Goal: Information Seeking & Learning: Learn about a topic

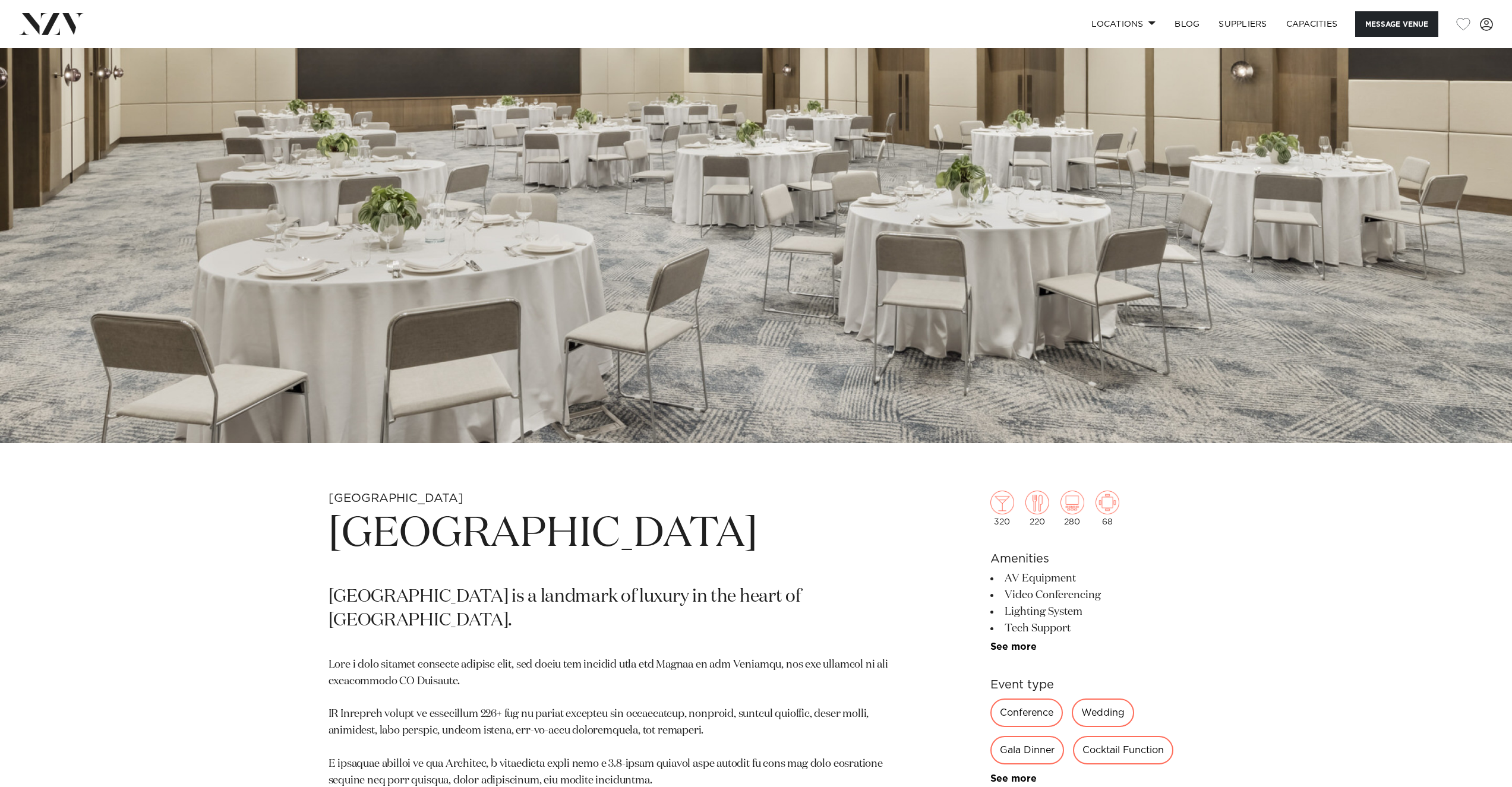
scroll to position [119, 0]
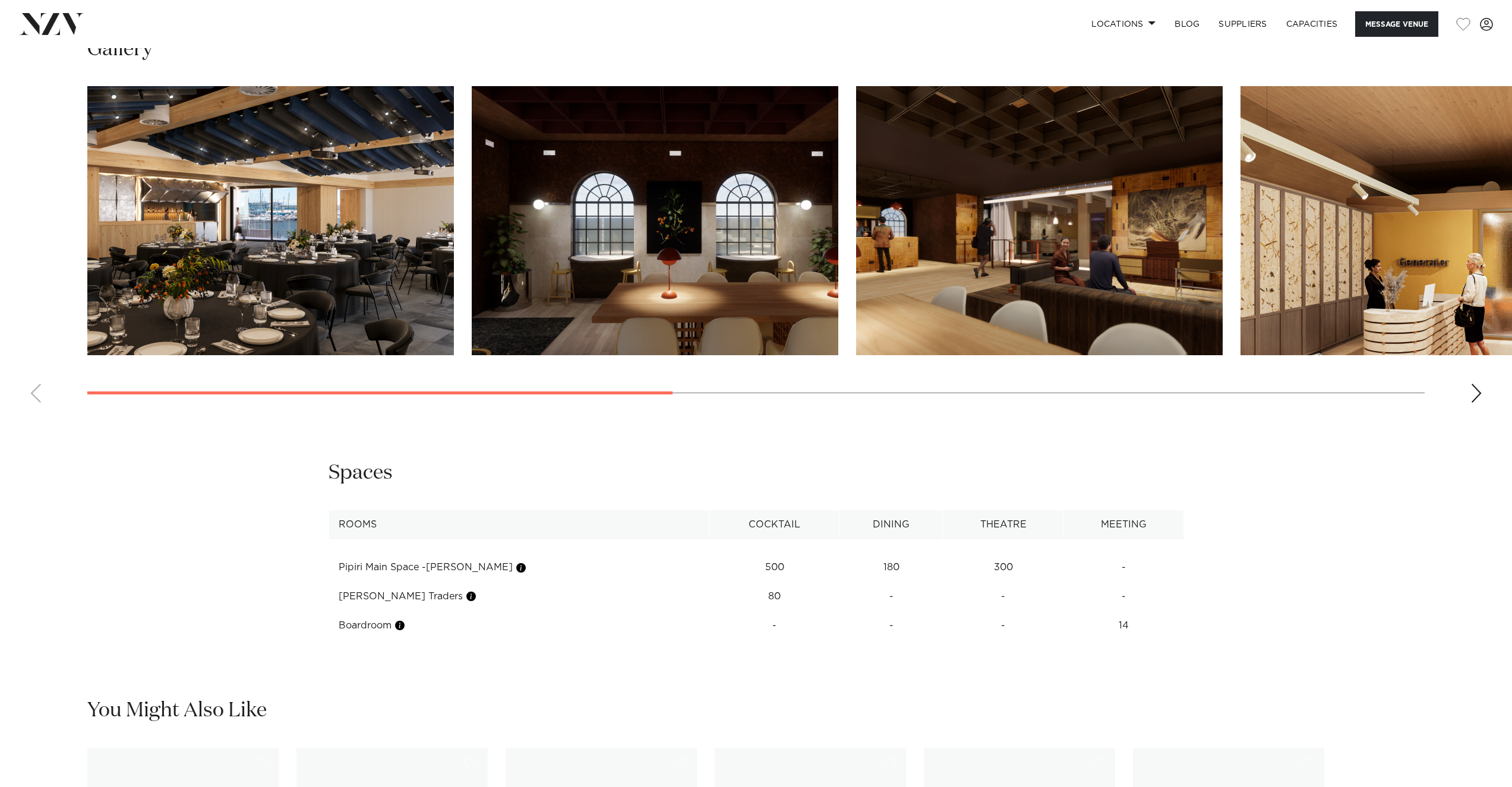
scroll to position [1425, 0]
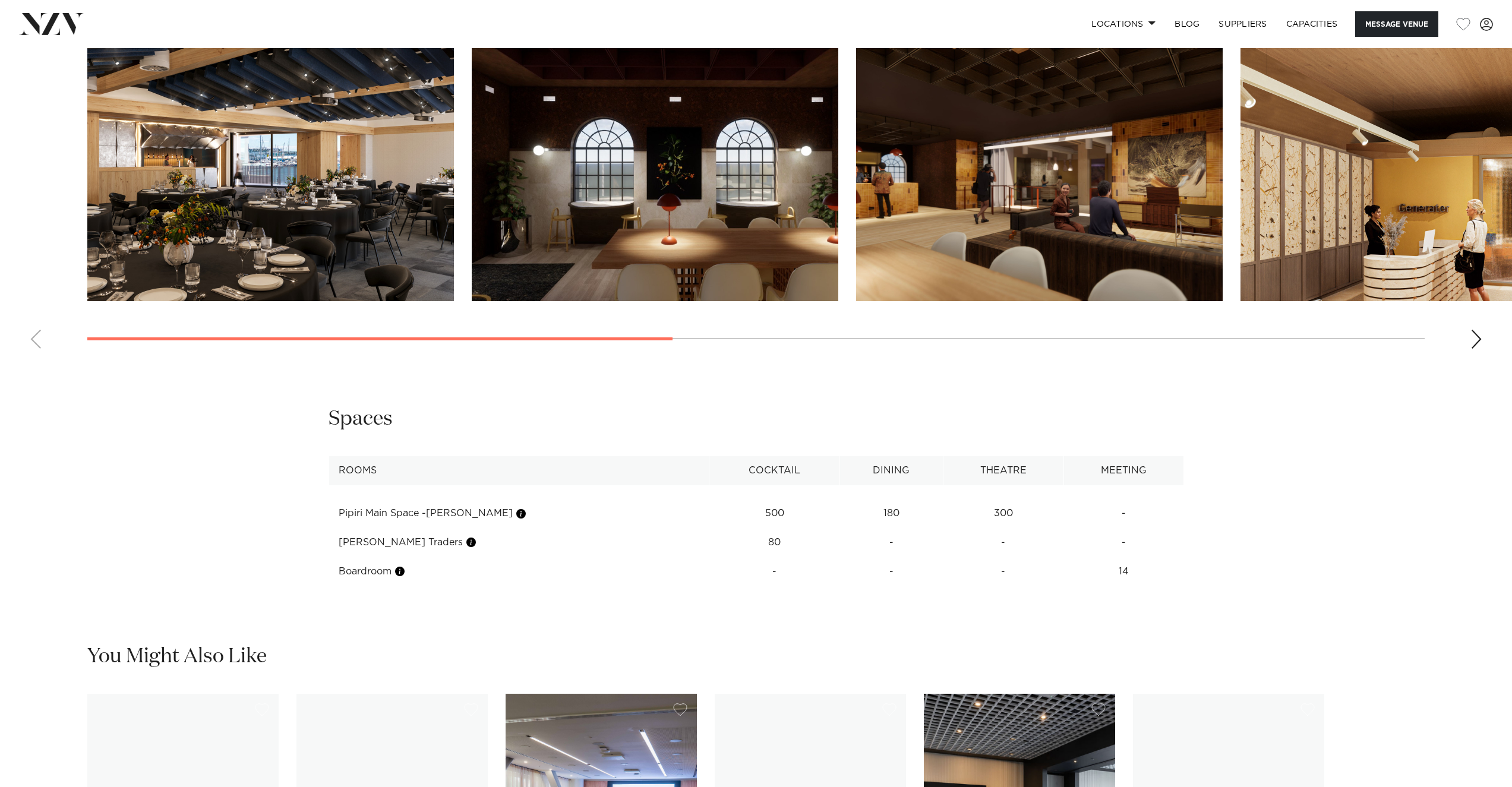
click at [733, 512] on td "500" at bounding box center [774, 514] width 130 height 29
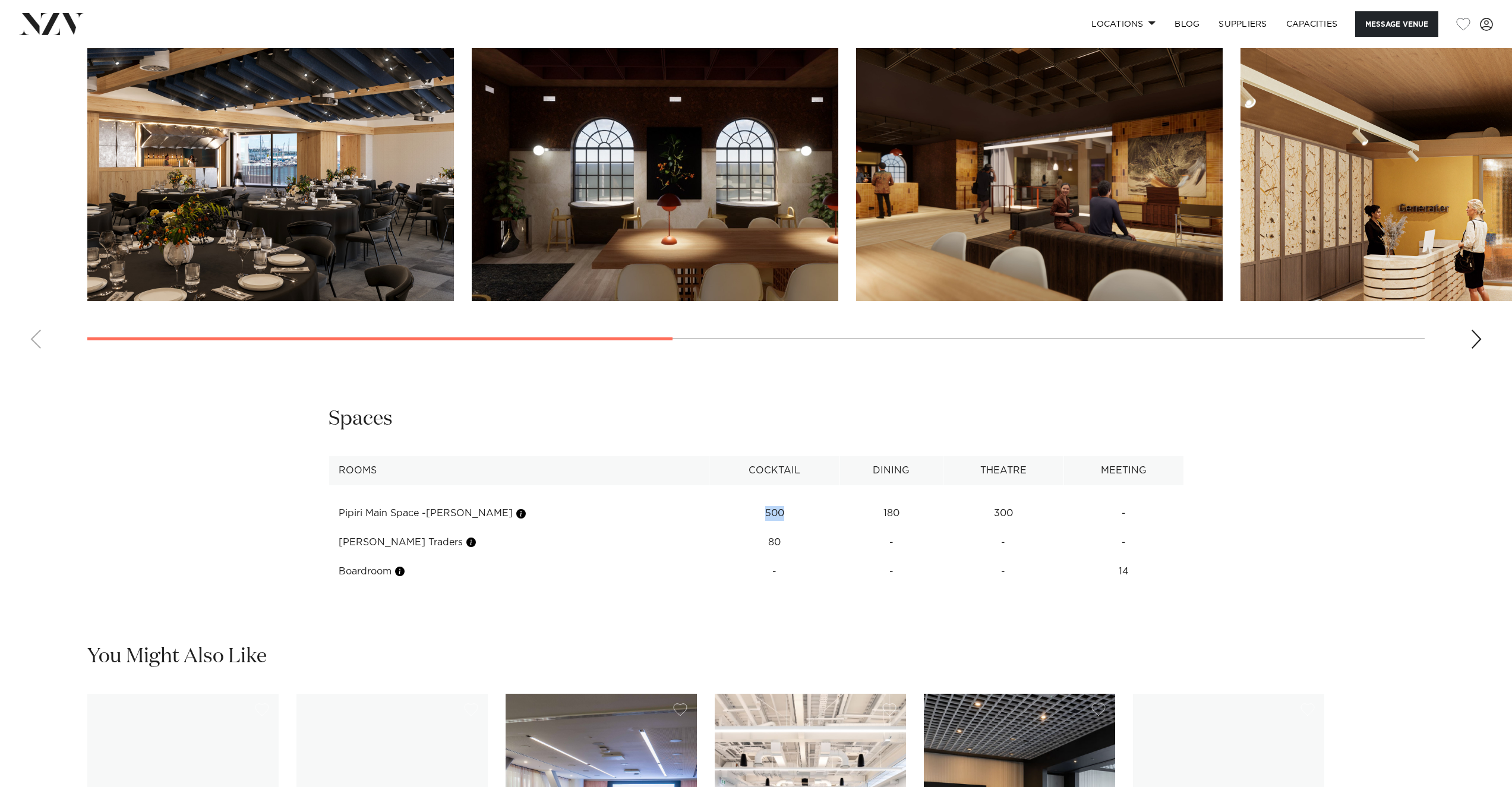
click at [733, 512] on td "500" at bounding box center [774, 514] width 130 height 29
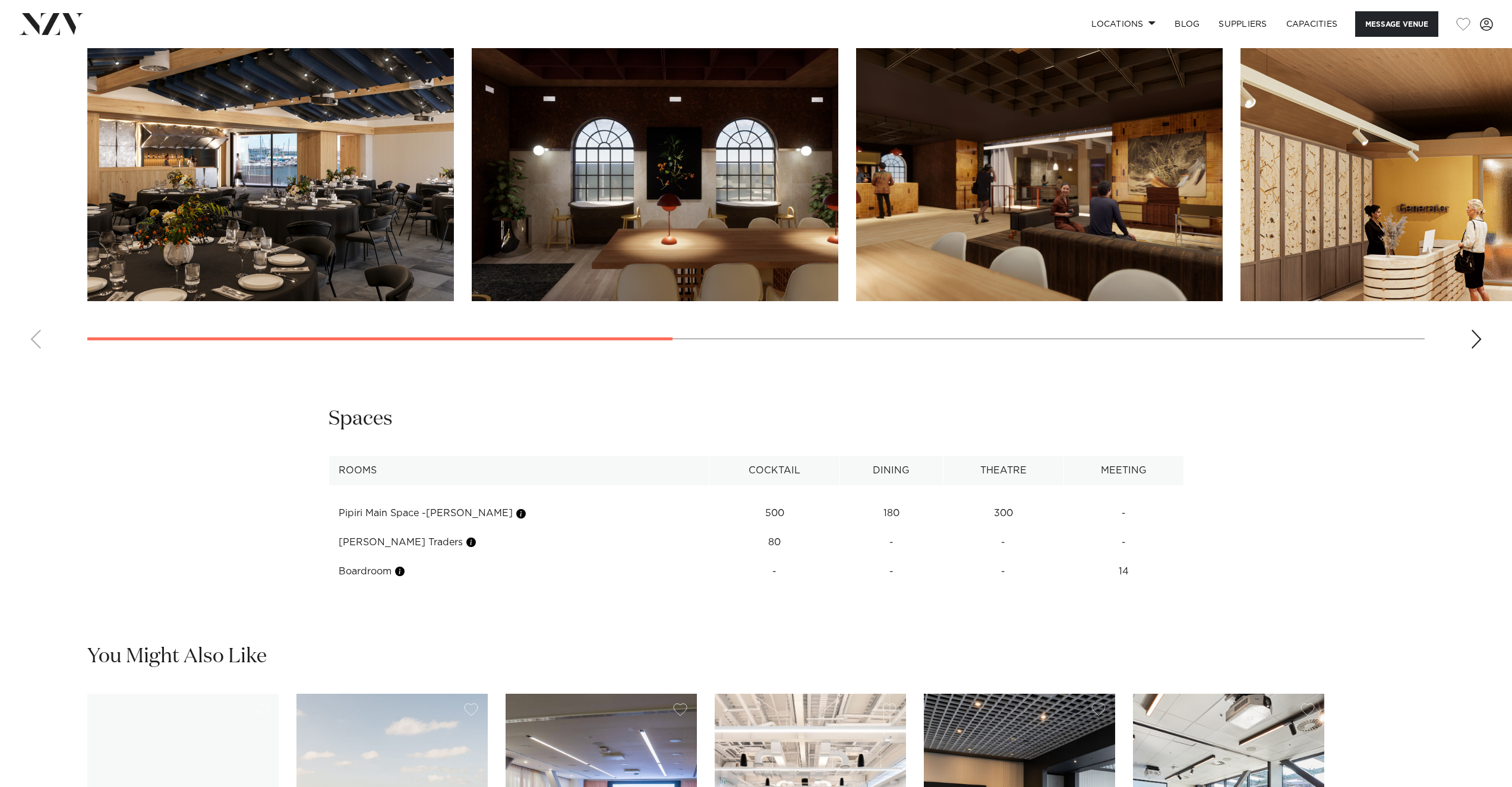
drag, startPoint x: 733, startPoint y: 512, endPoint x: 691, endPoint y: 438, distance: 85.1
click at [691, 438] on div "**********" at bounding box center [756, 496] width 1011 height 180
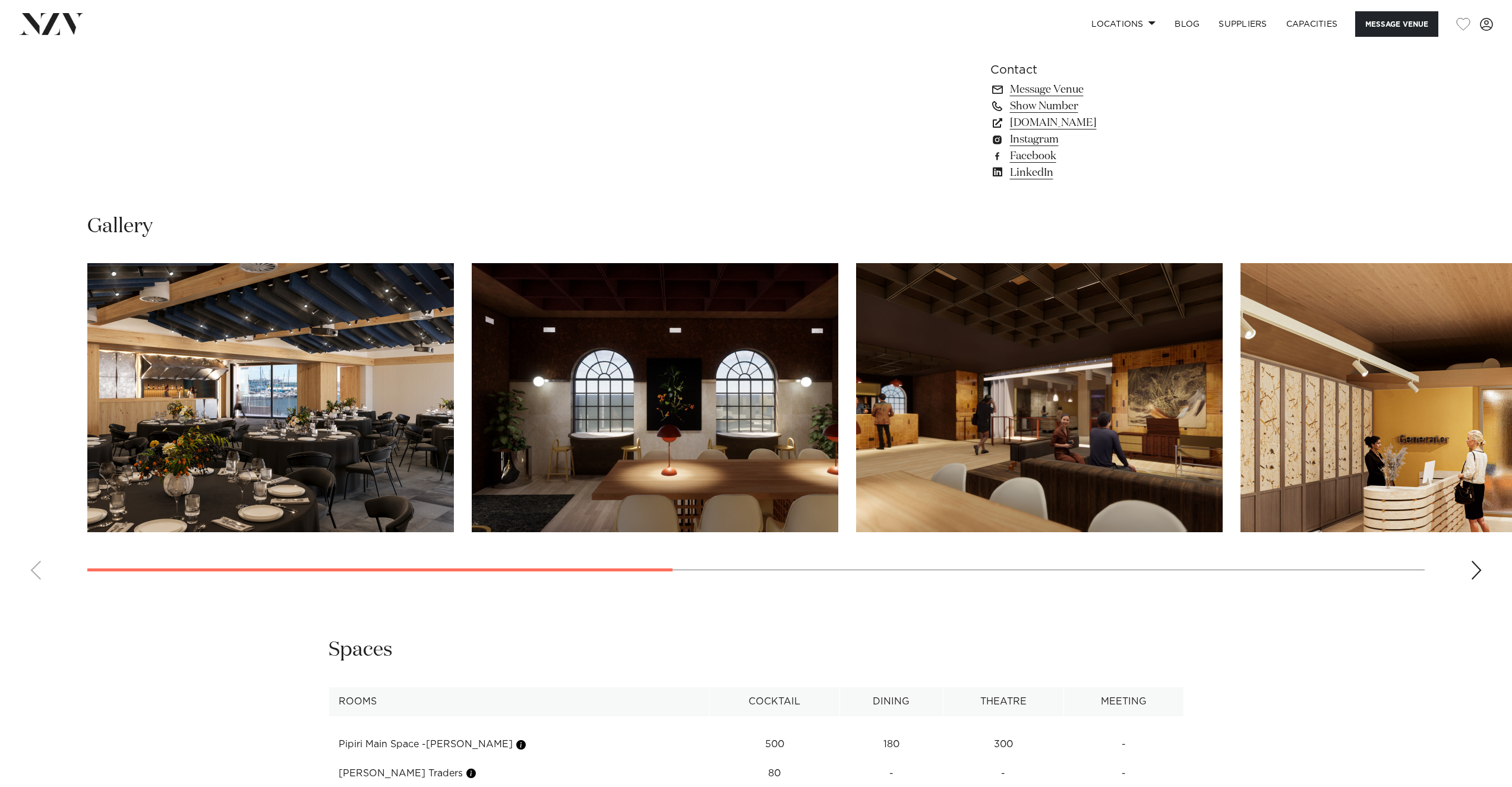
scroll to position [1188, 0]
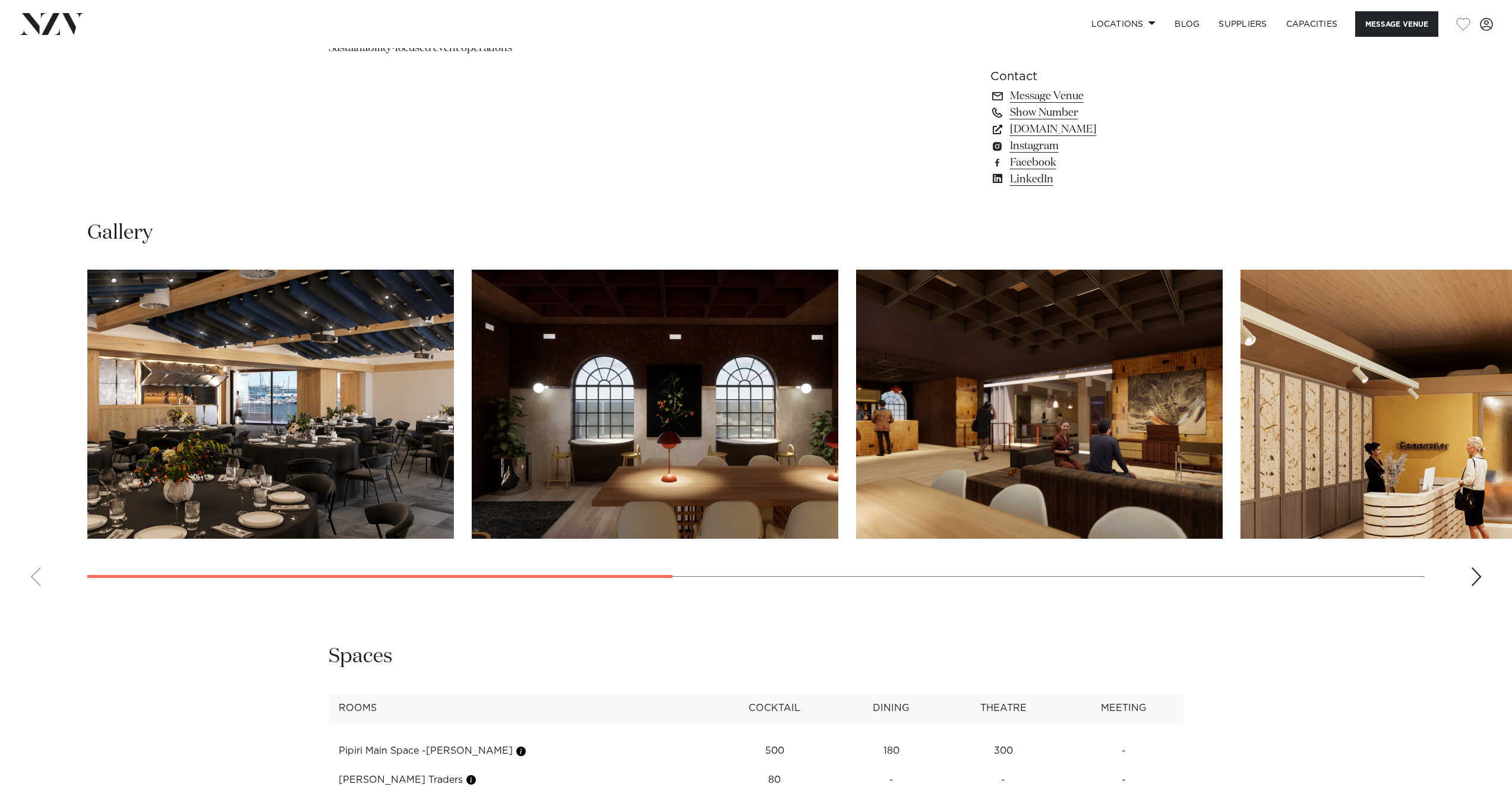
click at [603, 573] on swiper-container at bounding box center [756, 432] width 1512 height 326
click at [449, 560] on swiper-container at bounding box center [756, 432] width 1512 height 326
click at [384, 471] on img "1 / 8" at bounding box center [270, 403] width 366 height 269
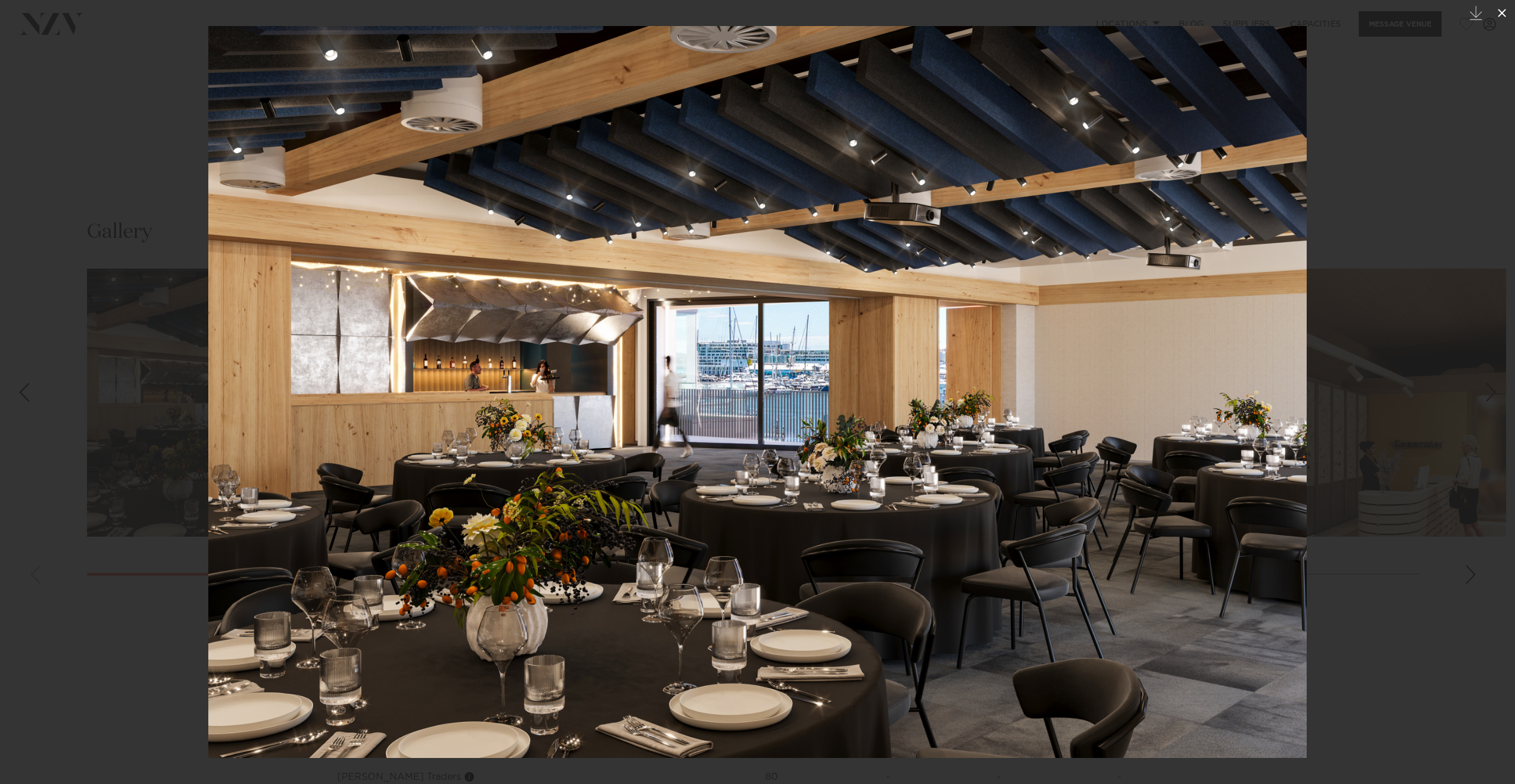
click at [1503, 13] on icon at bounding box center [1502, 13] width 15 height 15
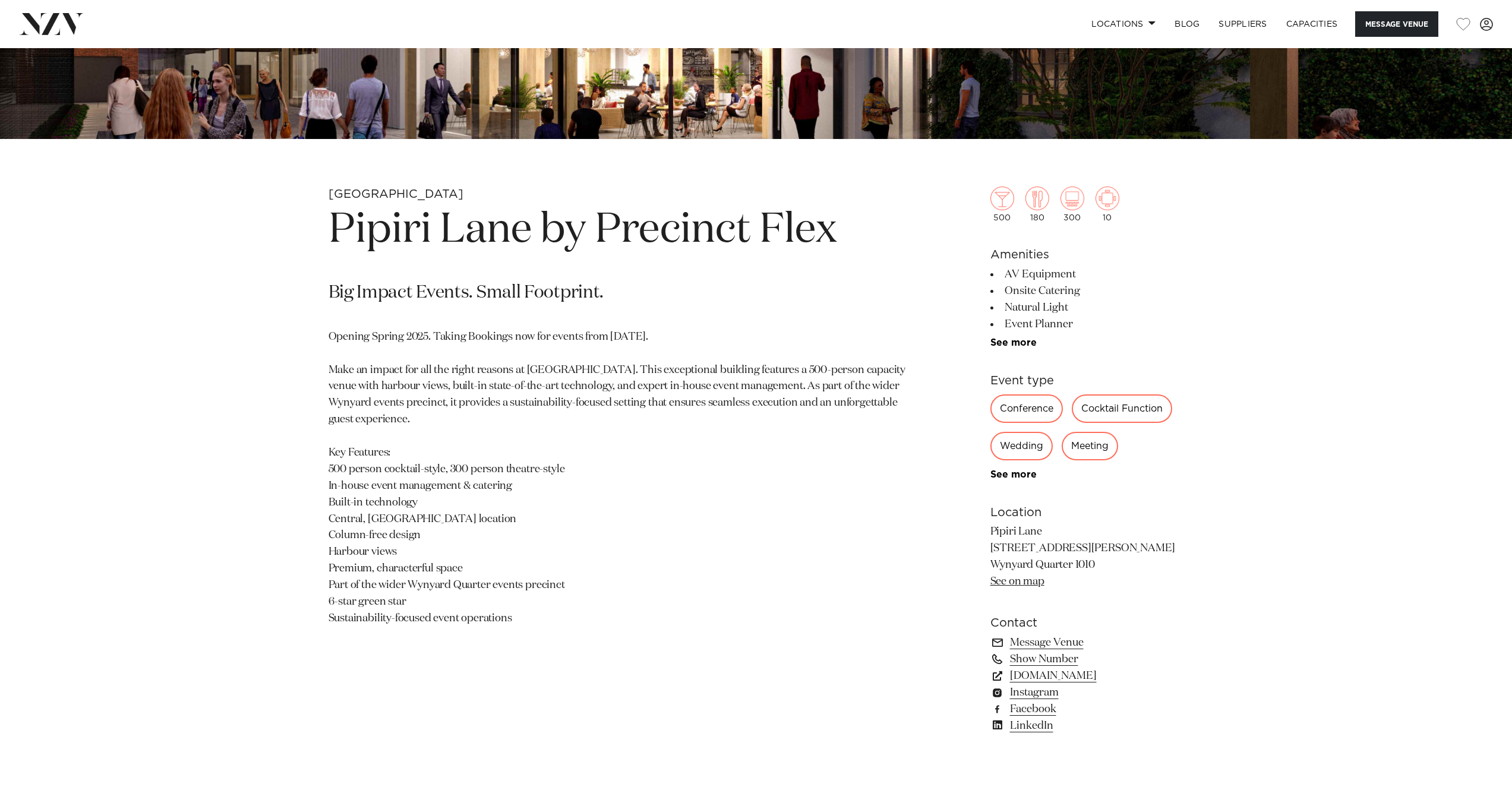
scroll to position [625, 0]
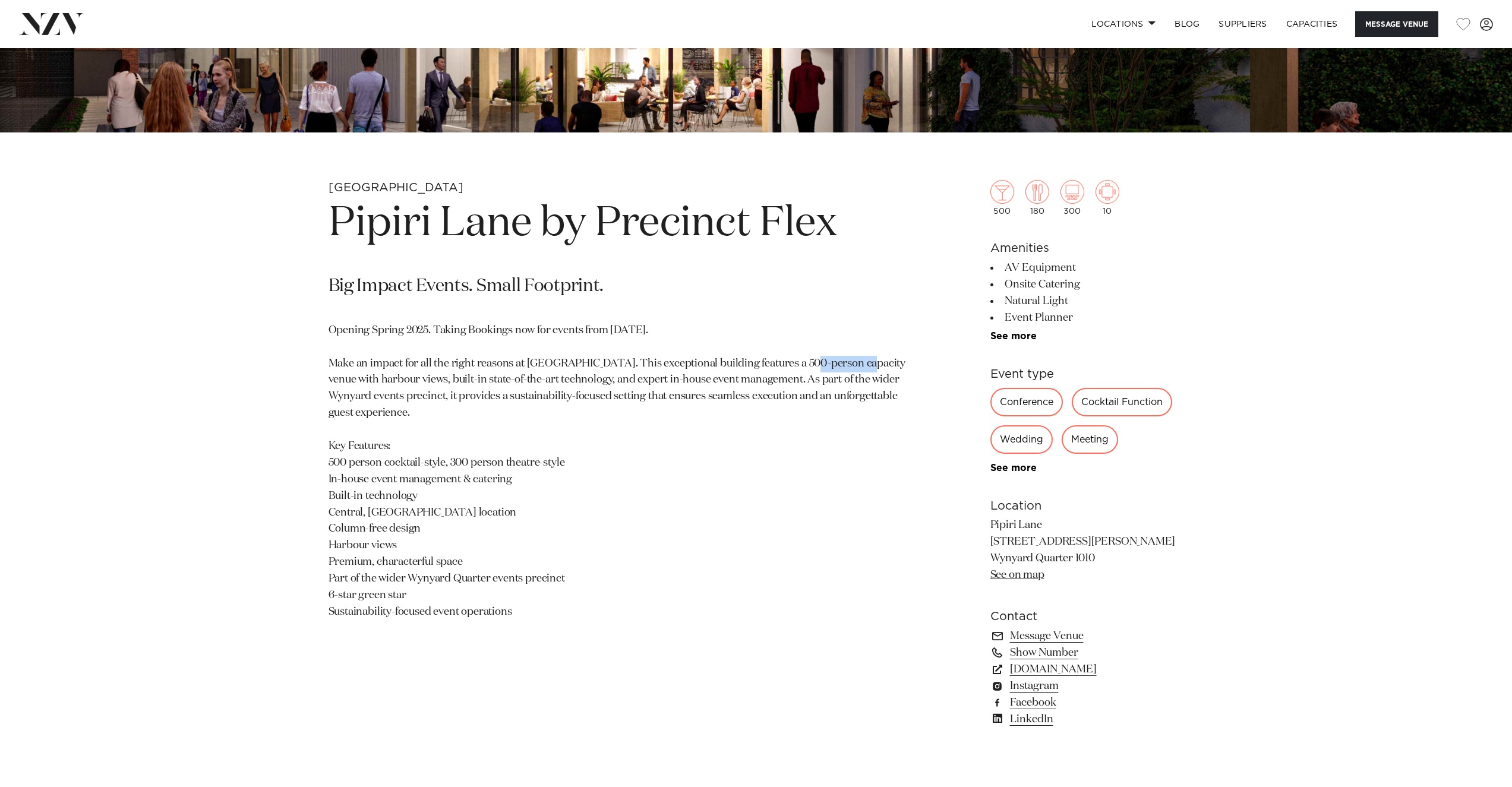
drag, startPoint x: 740, startPoint y: 364, endPoint x: 798, endPoint y: 368, distance: 58.1
click at [798, 368] on p "Opening Spring 2025. Taking Bookings now for events from 1 September 2025. Make…" at bounding box center [617, 471] width 577 height 298
drag, startPoint x: 798, startPoint y: 368, endPoint x: 770, endPoint y: 389, distance: 35.0
click at [770, 389] on p "Opening Spring 2025. Taking Bookings now for events from 1 September 2025. Make…" at bounding box center [617, 471] width 577 height 298
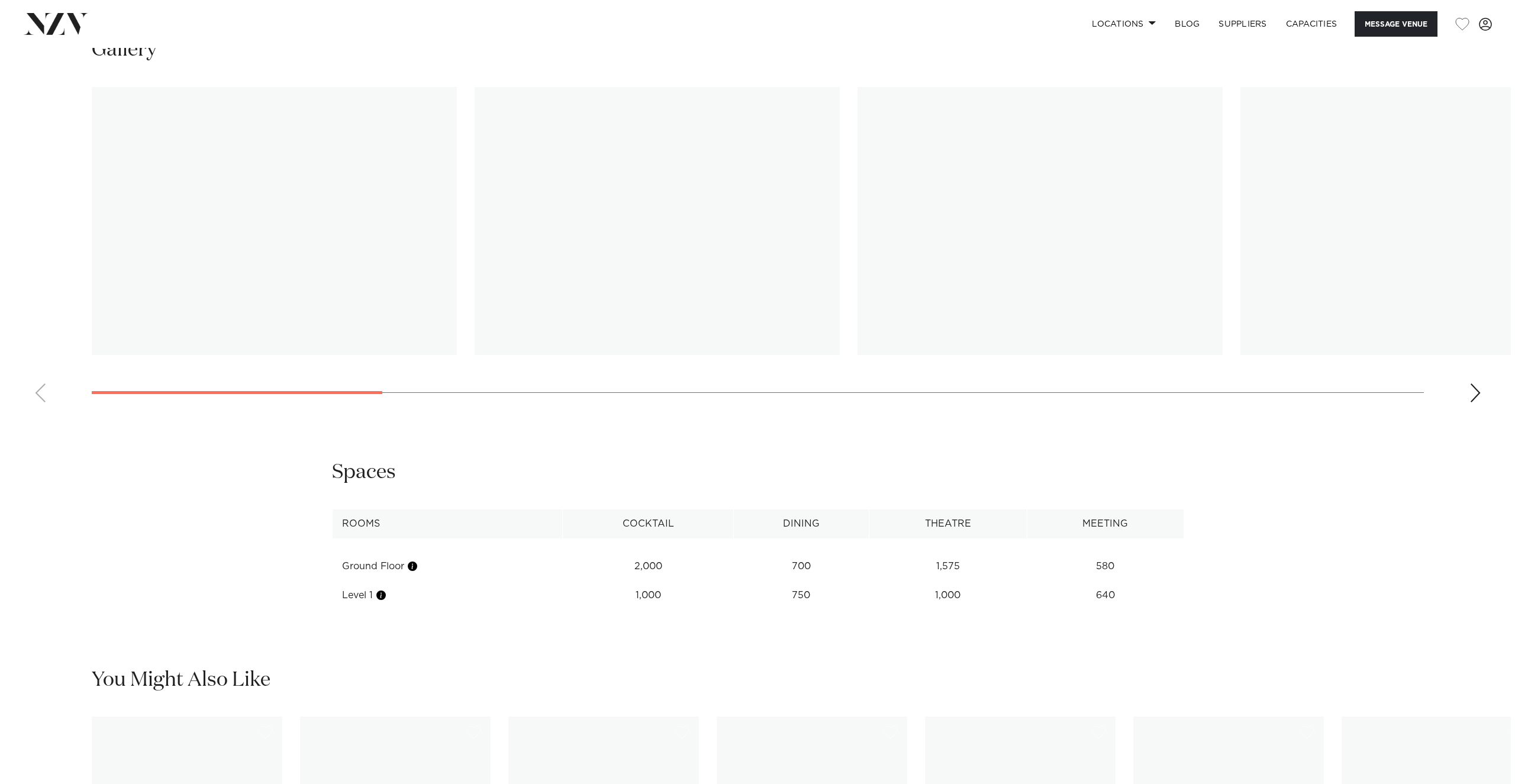
scroll to position [1420, 0]
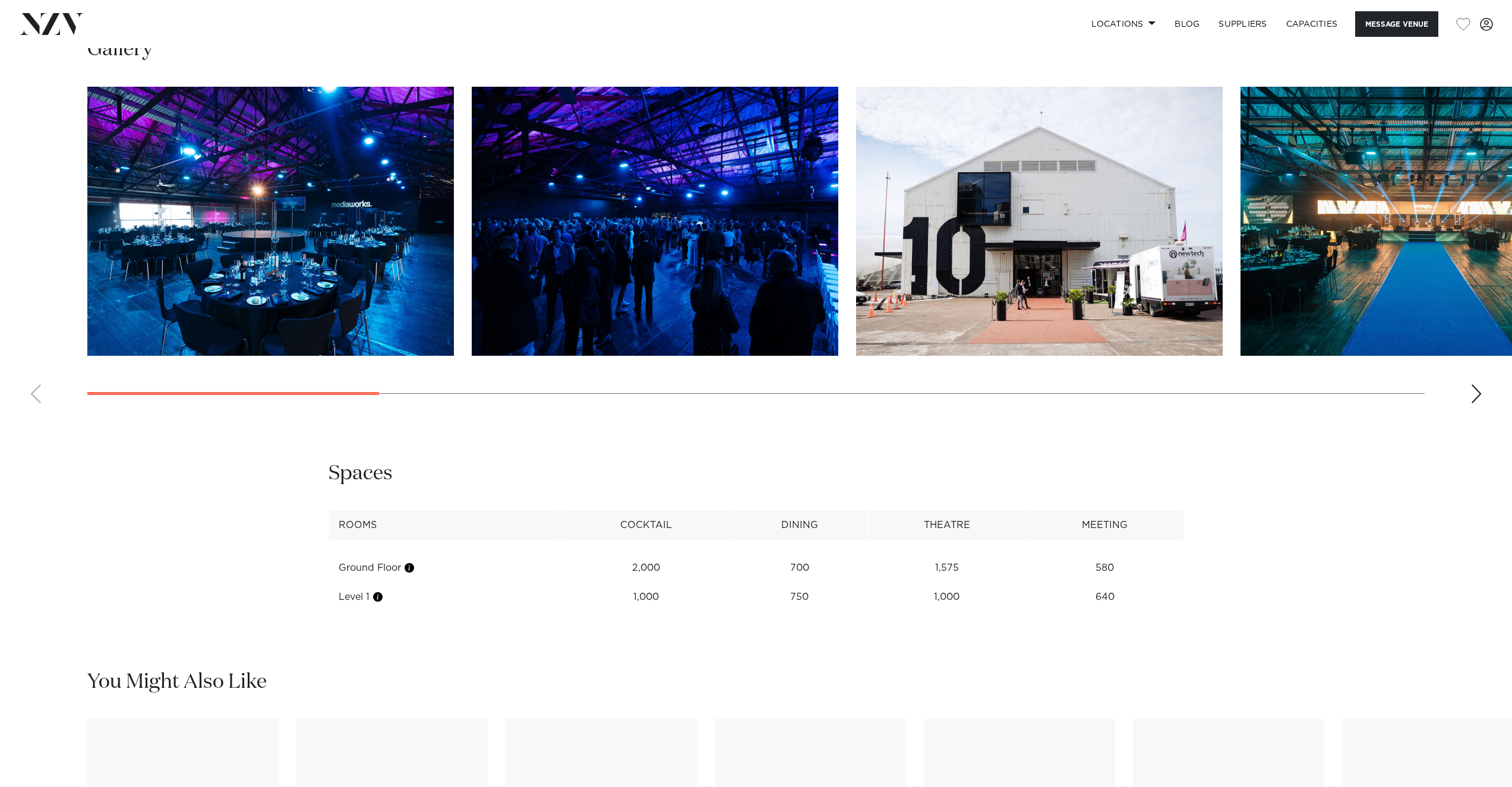
click at [380, 306] on img "1 / 16" at bounding box center [270, 220] width 366 height 269
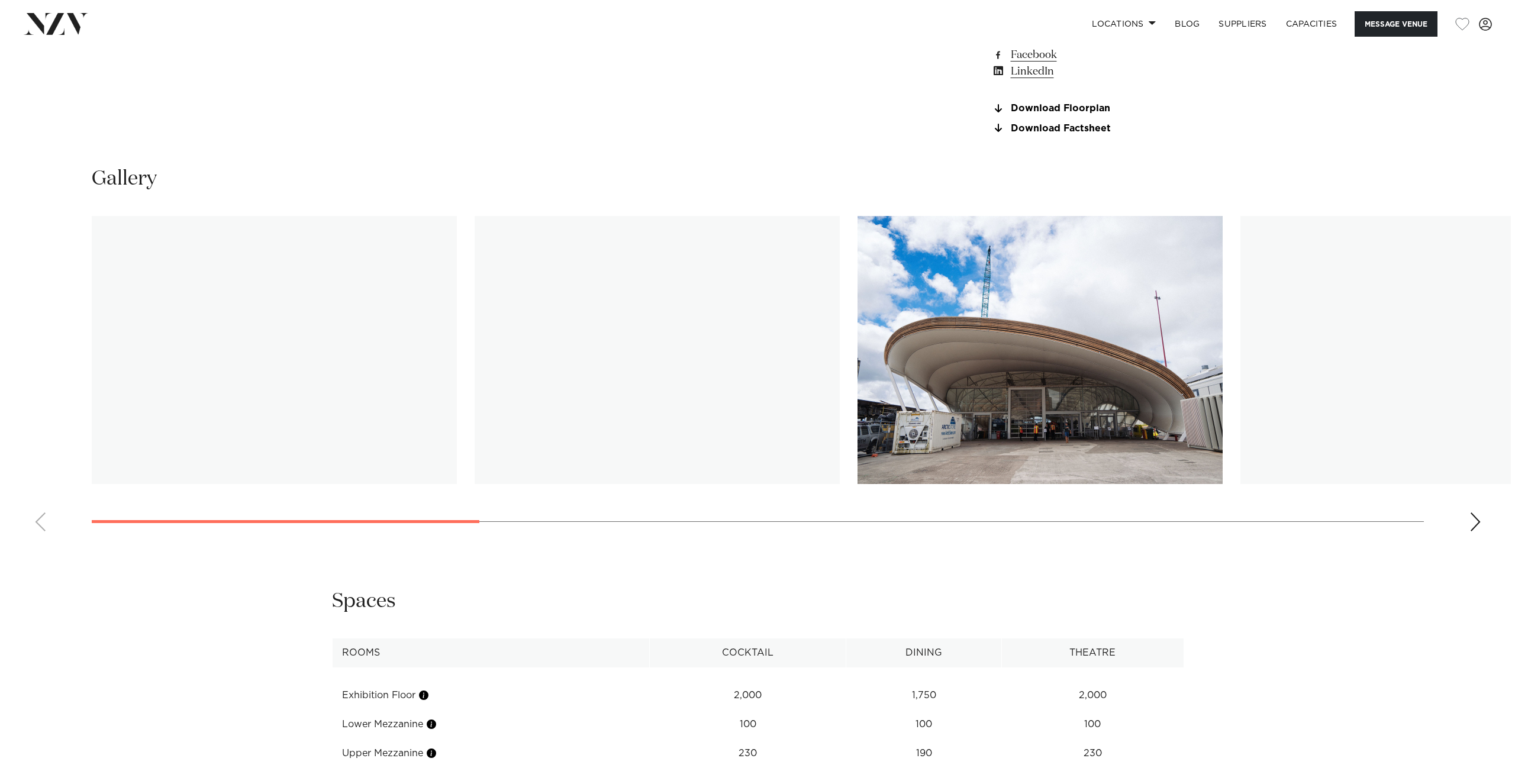
scroll to position [1302, 0]
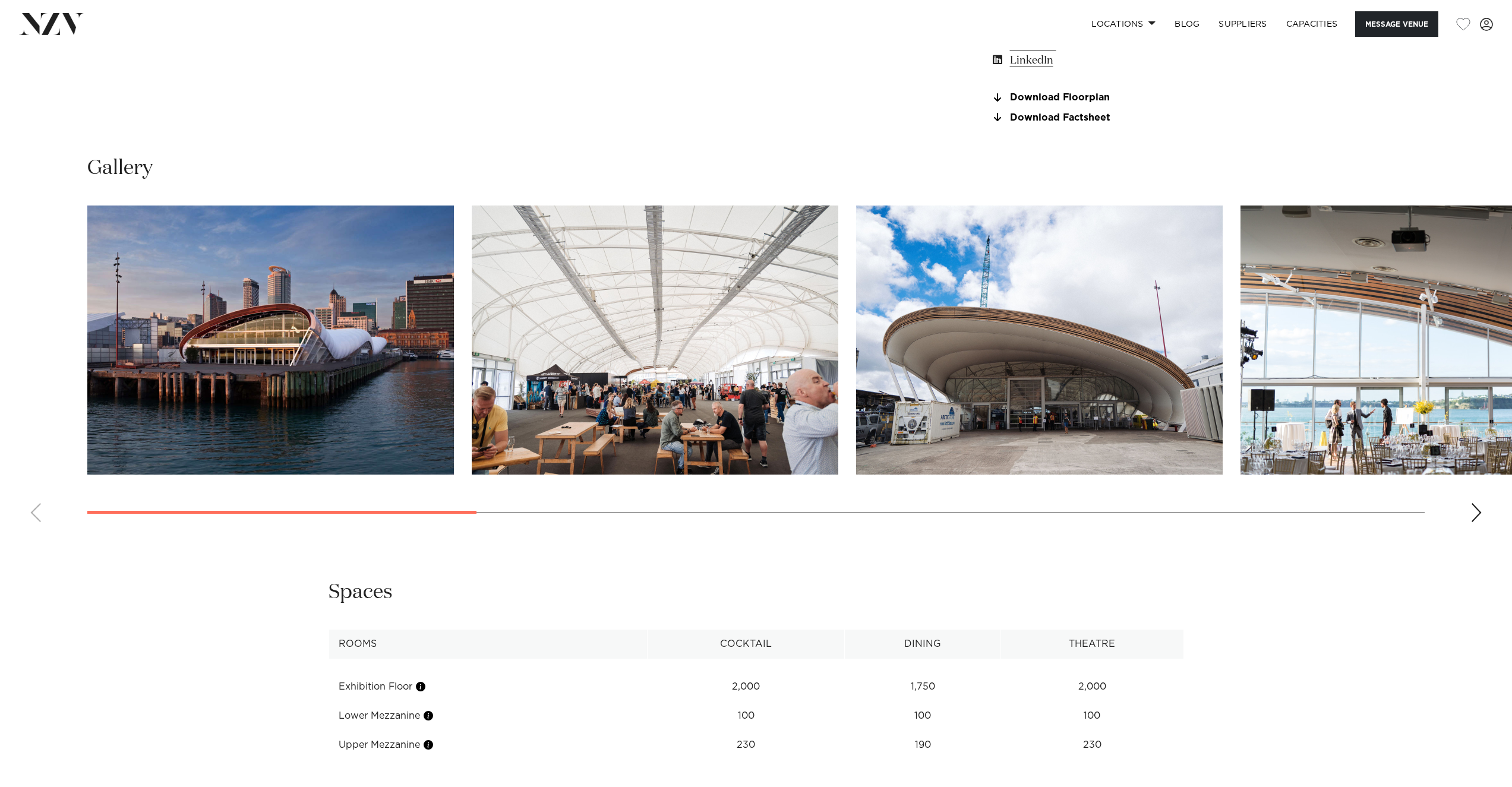
click at [696, 389] on img "2 / 12" at bounding box center [655, 340] width 366 height 269
